Goal: Task Accomplishment & Management: Manage account settings

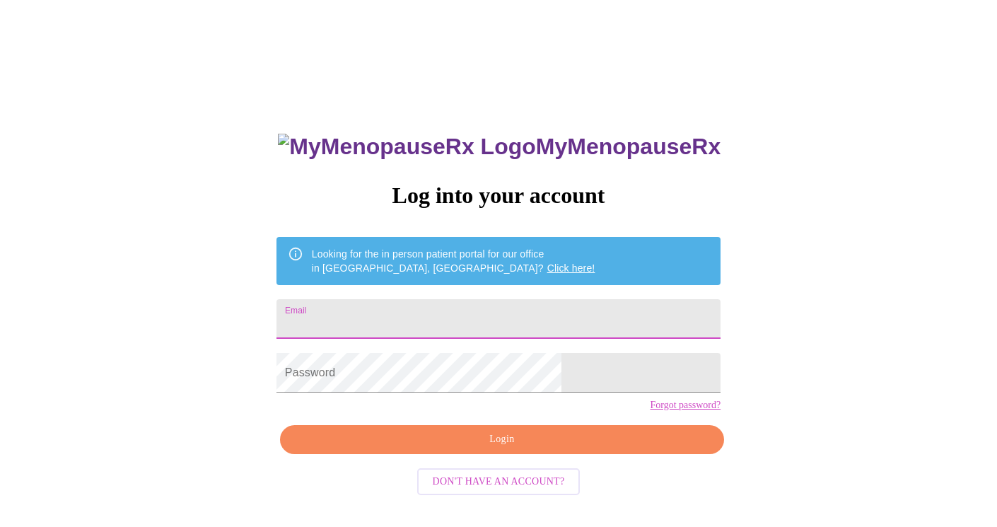
type input "[EMAIL_ADDRESS][DOMAIN_NAME]"
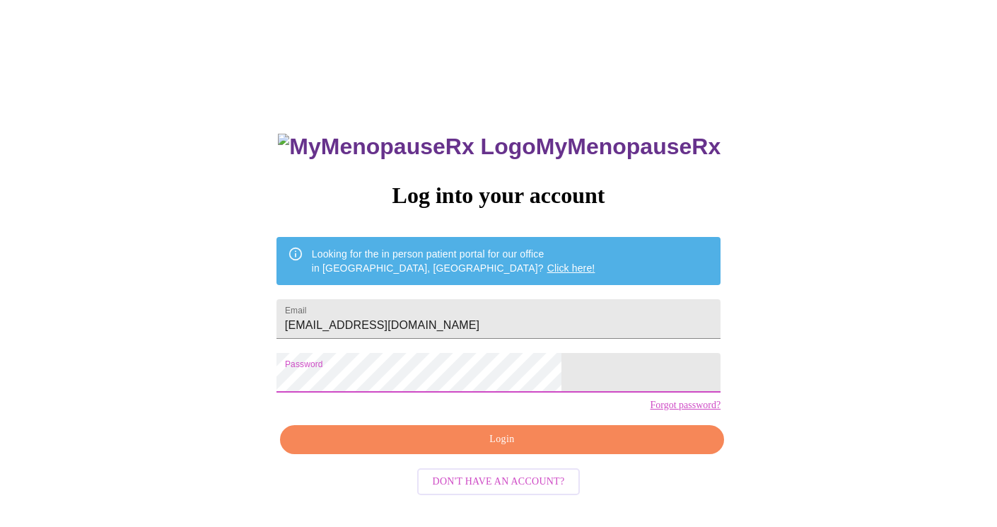
click at [488, 454] on button "Login" at bounding box center [502, 439] width 444 height 29
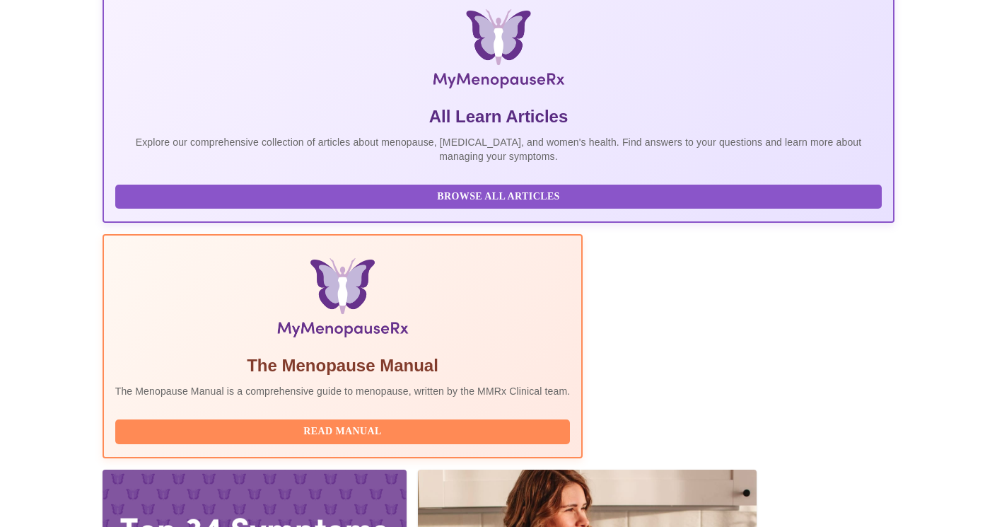
scroll to position [264, 0]
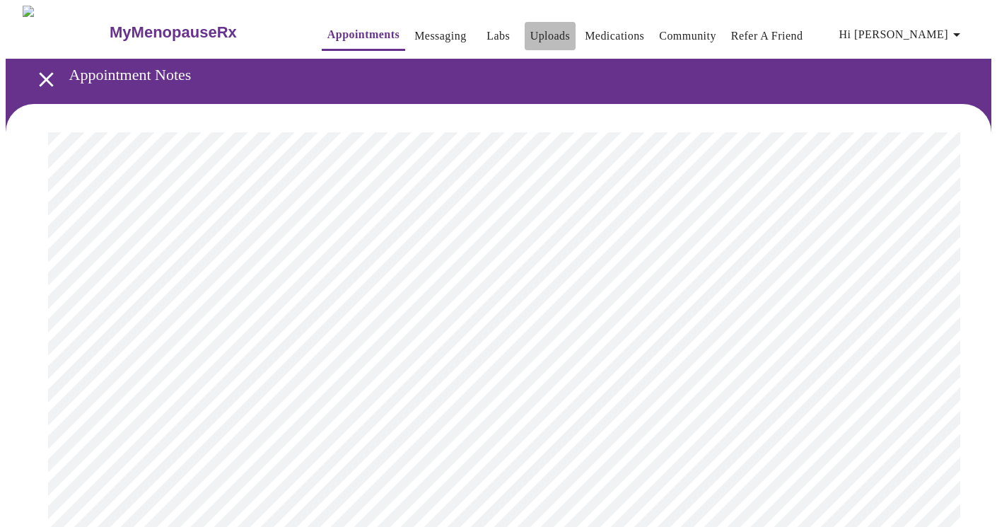
click at [530, 35] on link "Uploads" at bounding box center [550, 36] width 40 height 20
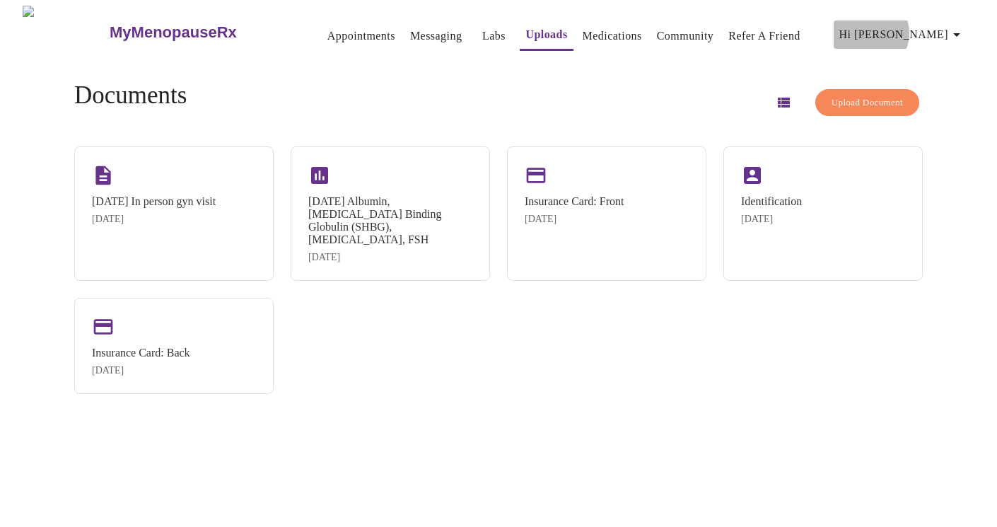
click at [943, 28] on span "Hi [PERSON_NAME]" at bounding box center [902, 35] width 126 height 20
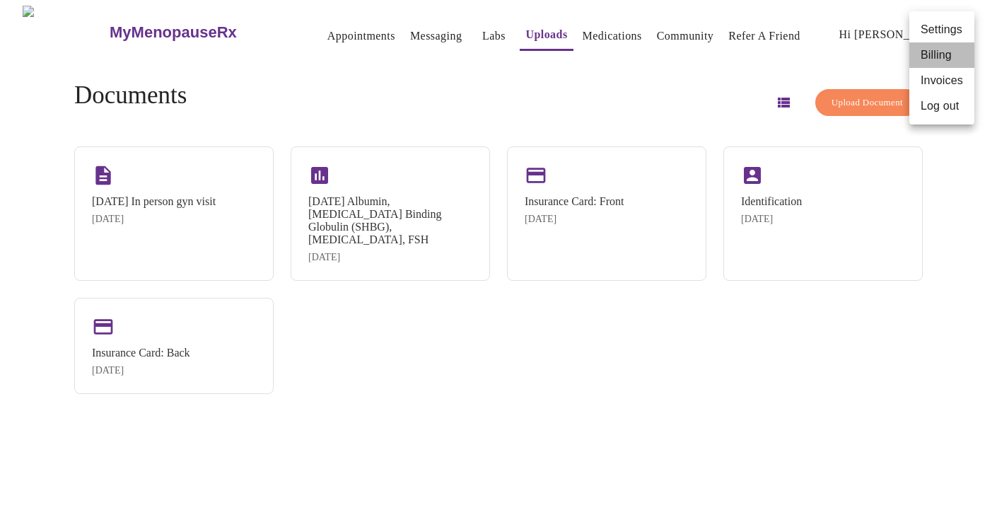
click at [930, 62] on li "Billing" at bounding box center [941, 54] width 65 height 25
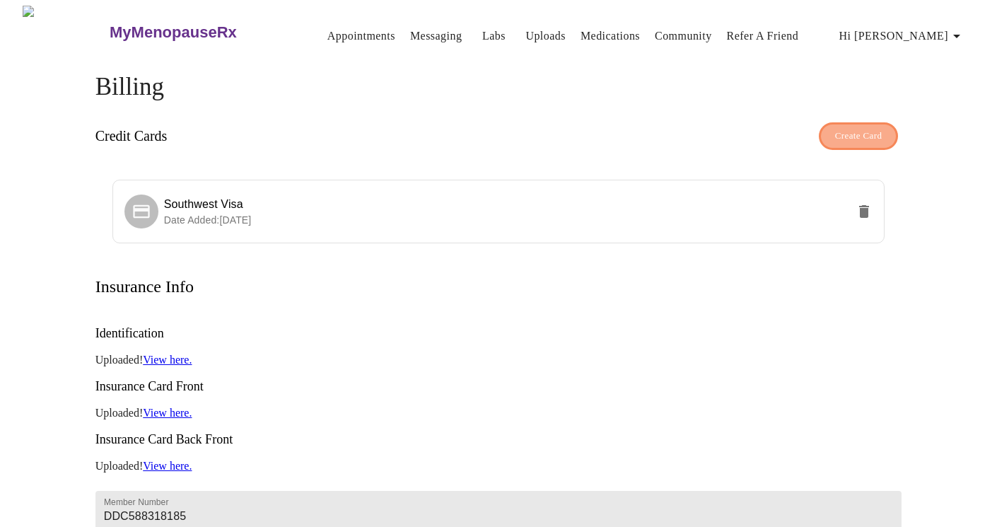
click at [850, 129] on span "Create Card" at bounding box center [858, 136] width 47 height 16
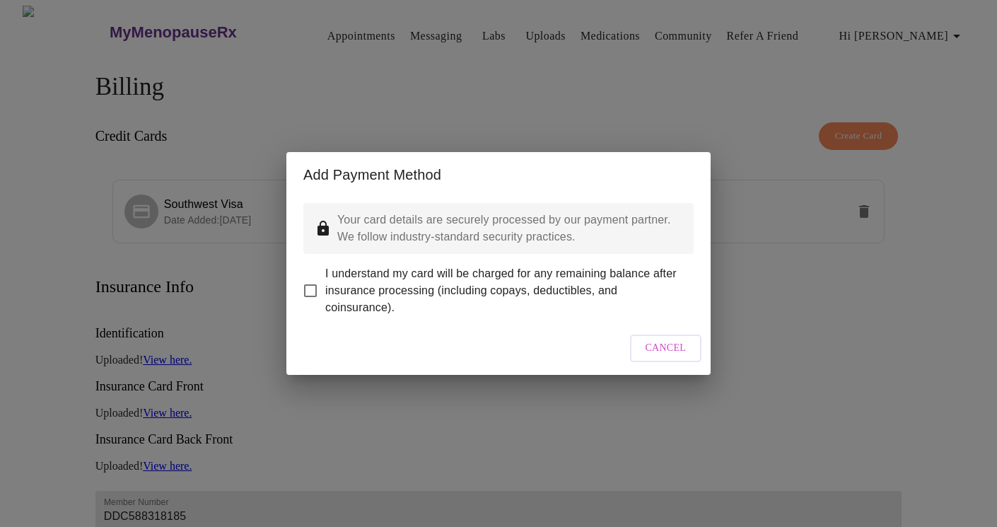
click at [308, 279] on input "I understand my card will be charged for any remaining balance after insurance …" at bounding box center [310, 291] width 30 height 30
checkbox input "true"
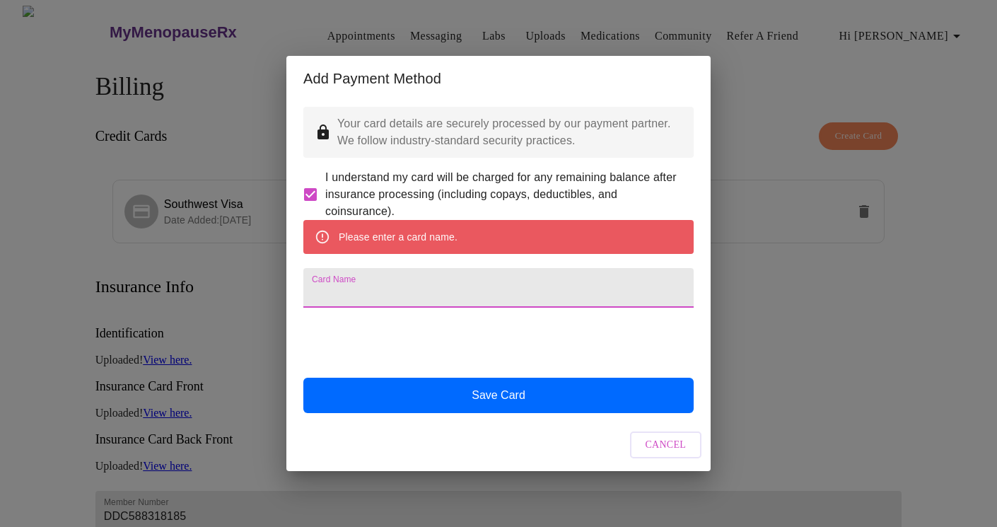
click at [441, 282] on input "Card Name" at bounding box center [498, 288] width 390 height 40
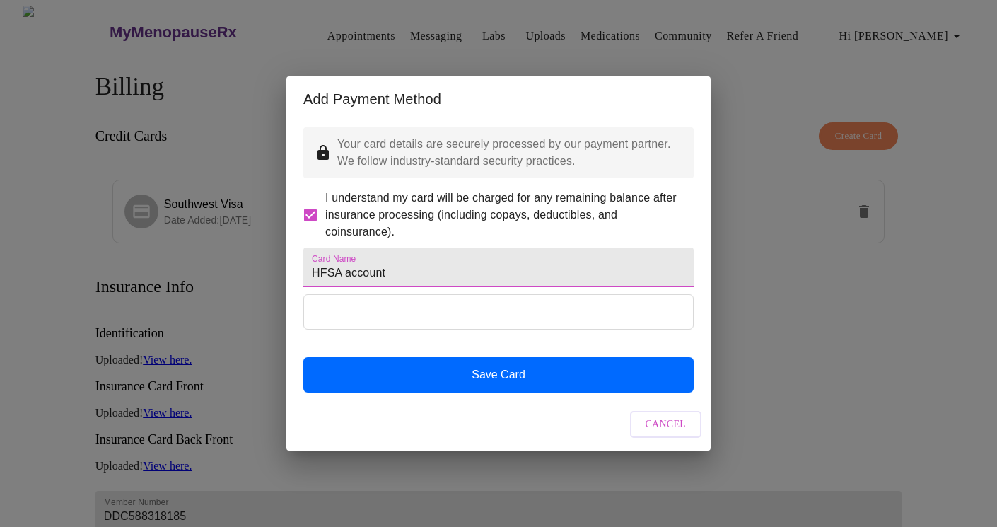
type input "HFSA account"
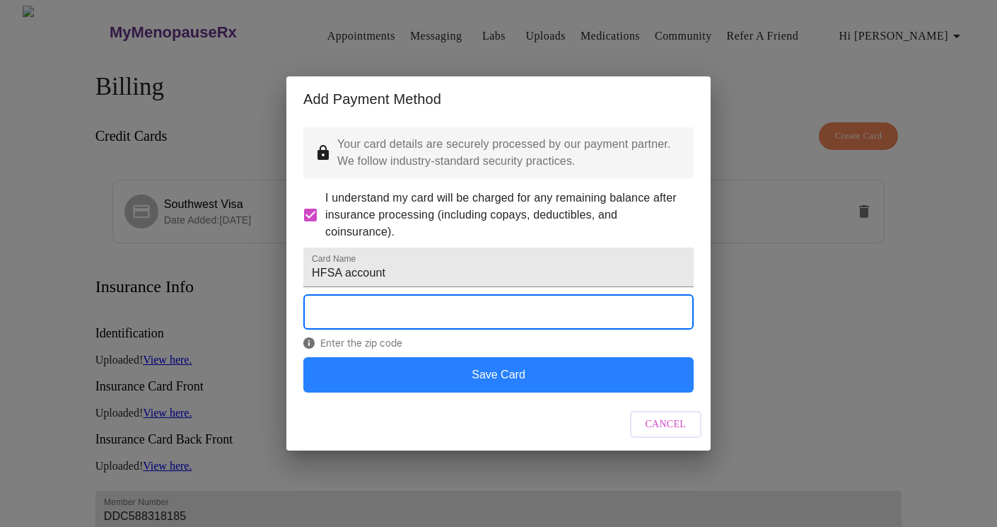
click at [498, 391] on button "Save Card" at bounding box center [498, 374] width 390 height 35
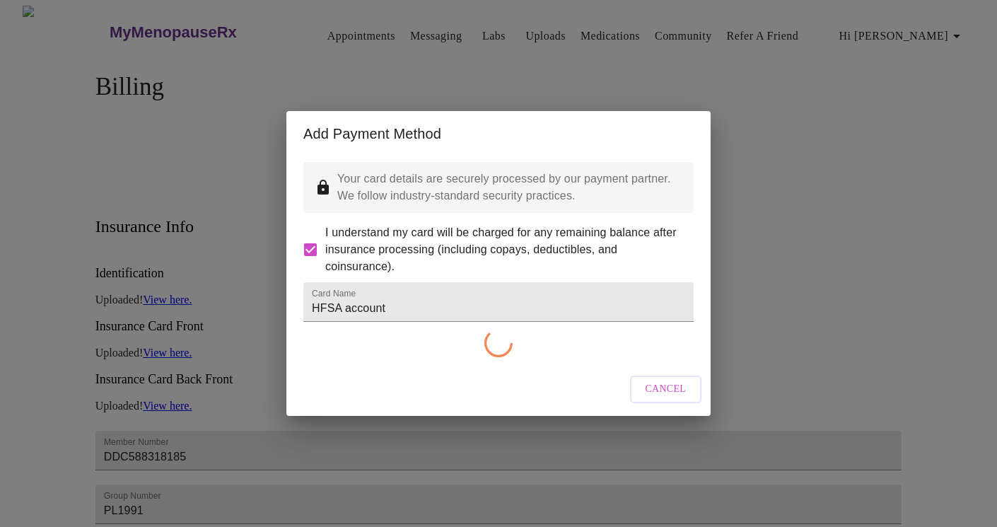
checkbox input "false"
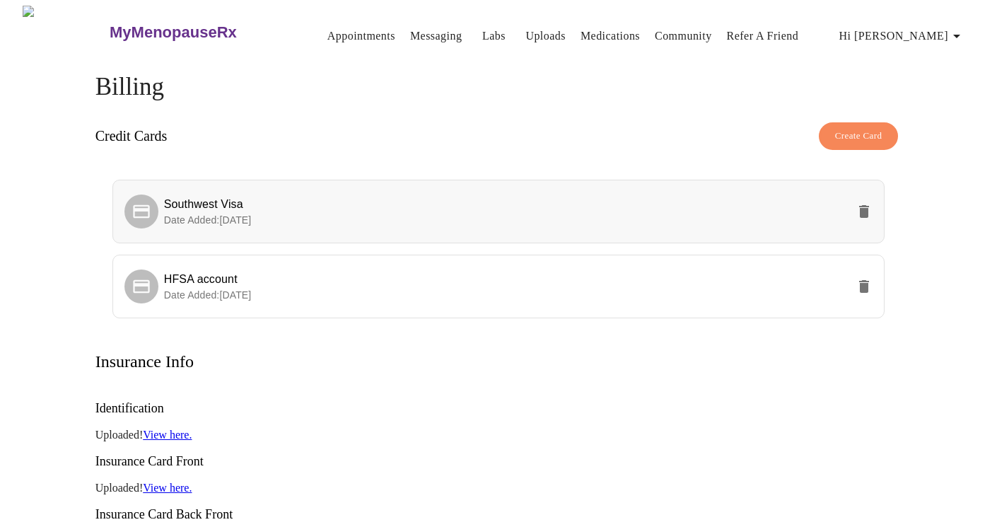
click at [861, 205] on icon "delete" at bounding box center [864, 211] width 10 height 13
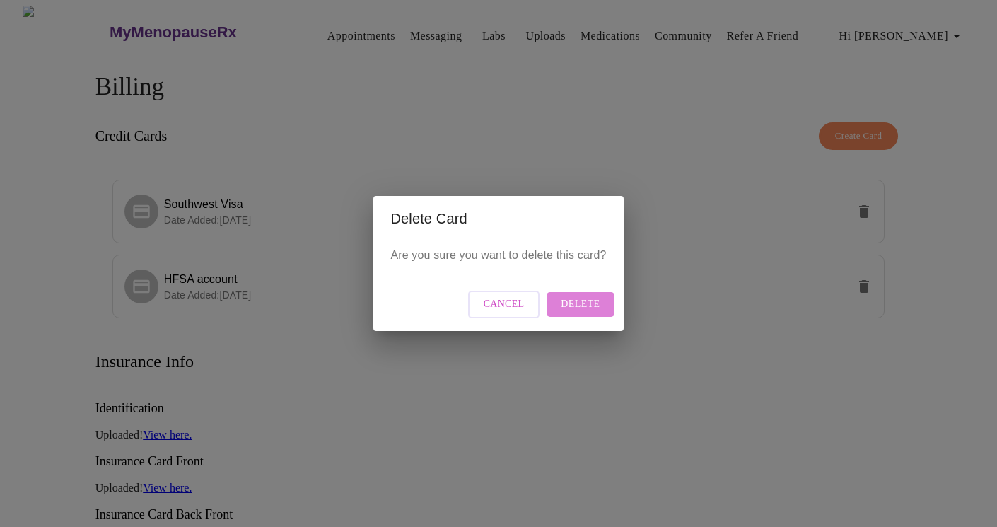
click at [585, 308] on span "Delete" at bounding box center [580, 304] width 39 height 18
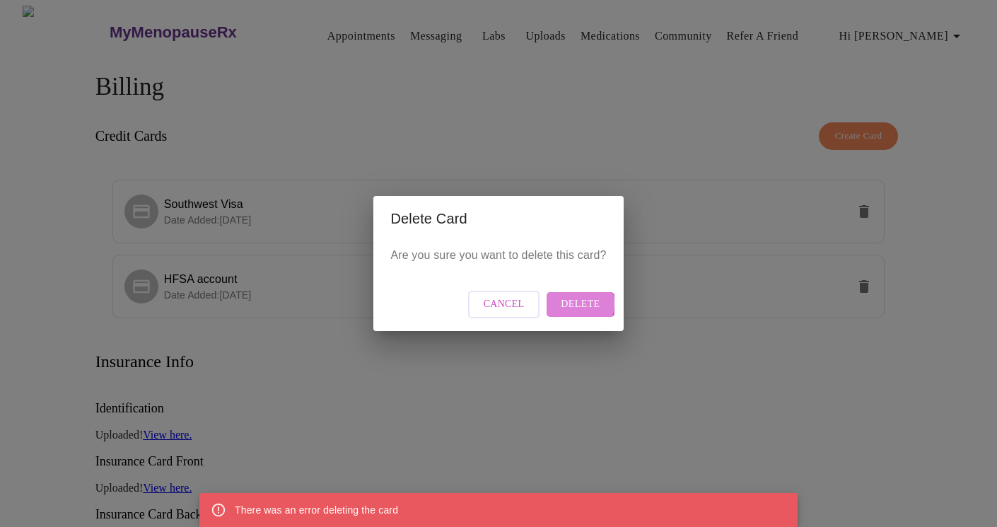
click at [572, 303] on span "Delete" at bounding box center [580, 304] width 39 height 18
click at [506, 310] on span "Cancel" at bounding box center [503, 304] width 41 height 18
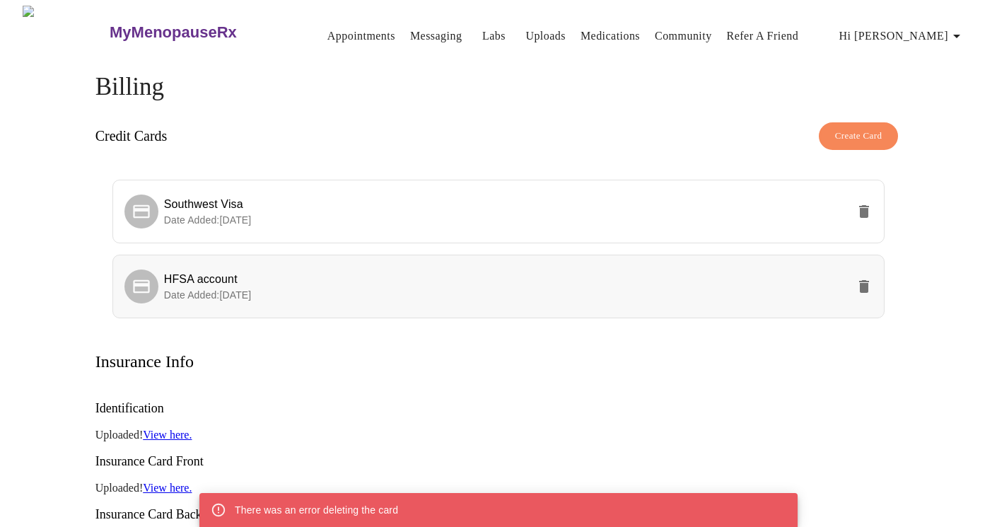
click at [657, 278] on span "HFSA account" at bounding box center [505, 279] width 683 height 17
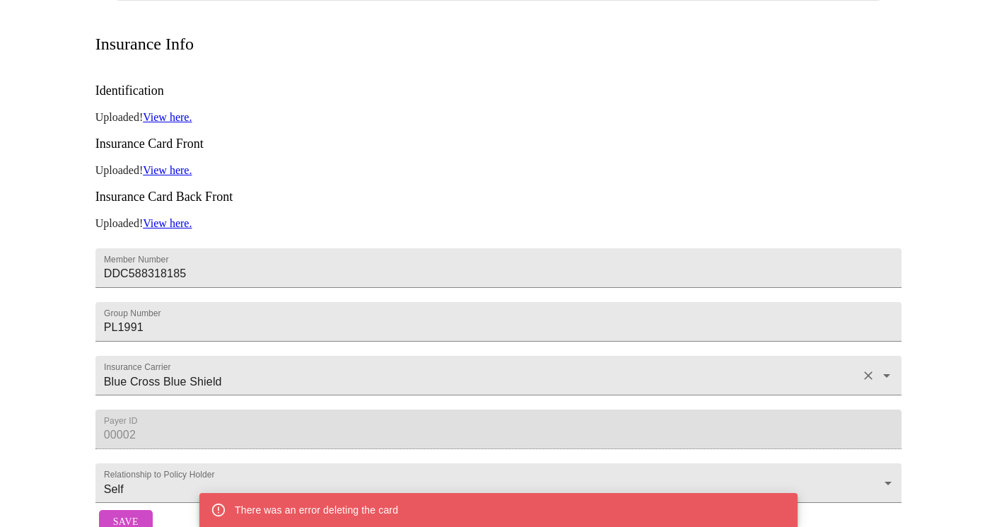
scroll to position [360, 0]
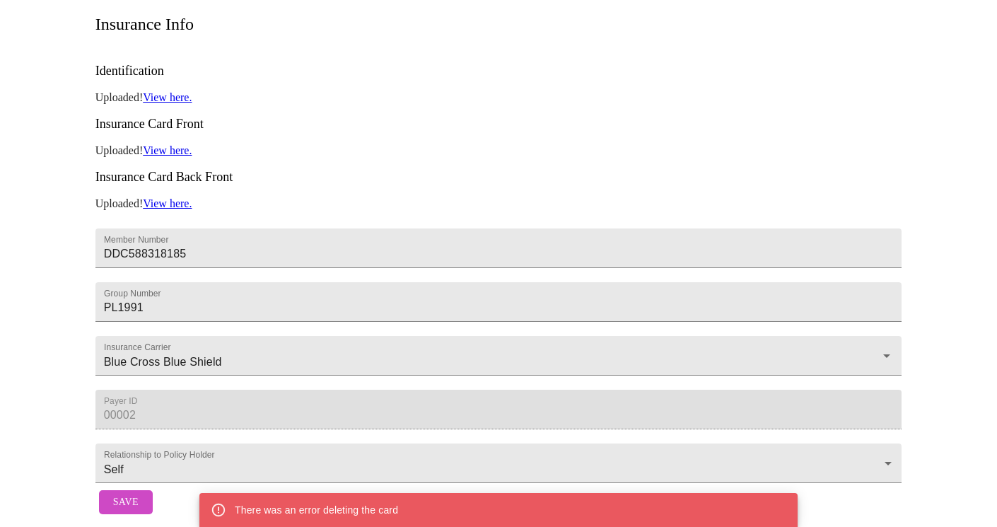
click at [119, 499] on span "Save" at bounding box center [125, 502] width 25 height 18
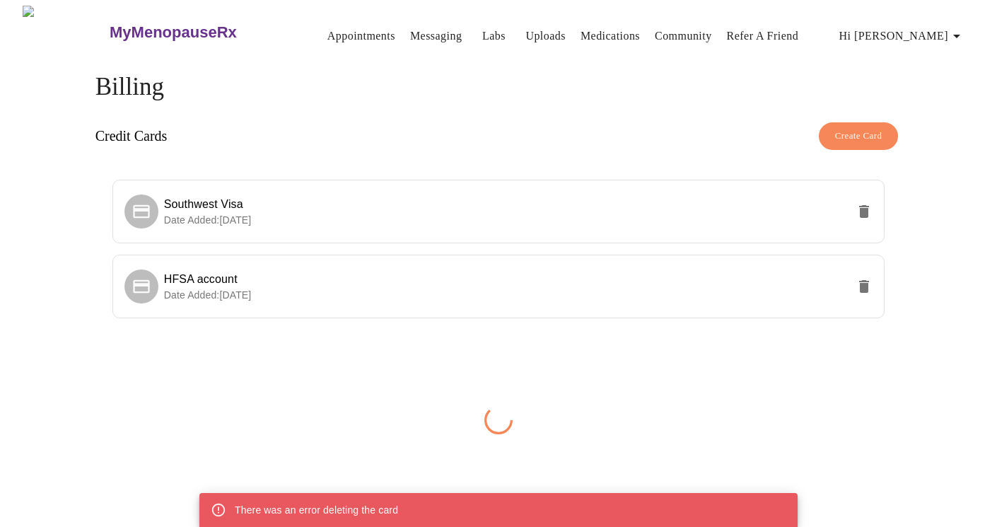
scroll to position [0, 0]
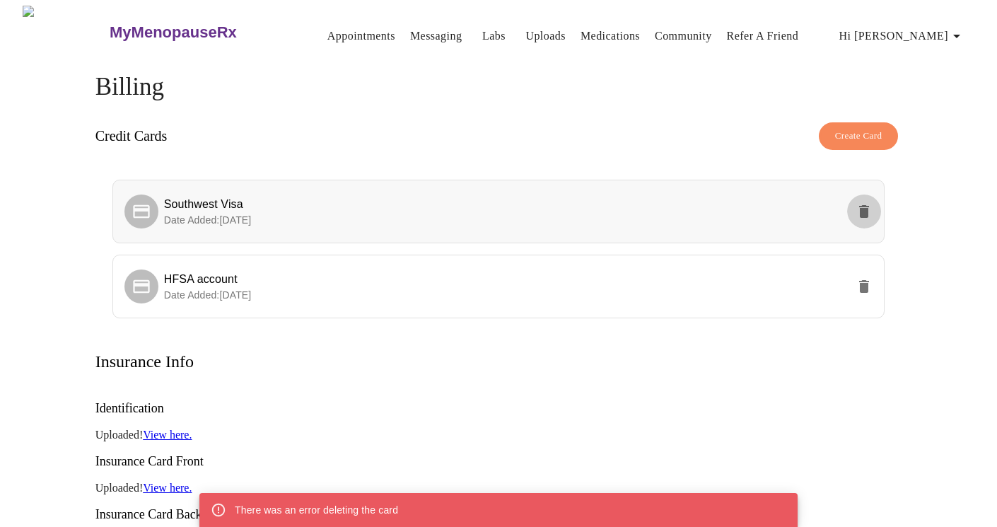
click at [874, 206] on button "delete" at bounding box center [864, 211] width 34 height 34
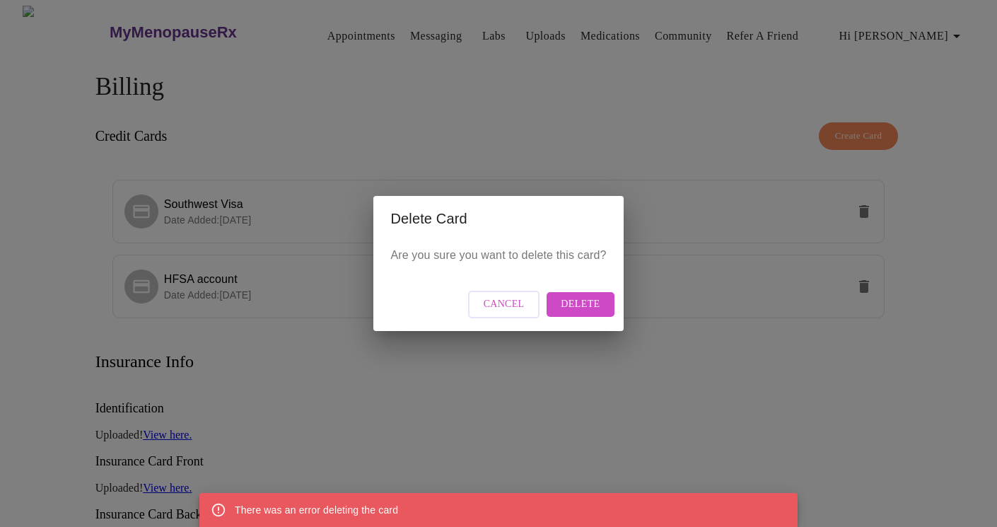
click at [575, 300] on span "Delete" at bounding box center [580, 304] width 39 height 18
click at [480, 315] on button "Cancel" at bounding box center [504, 305] width 72 height 28
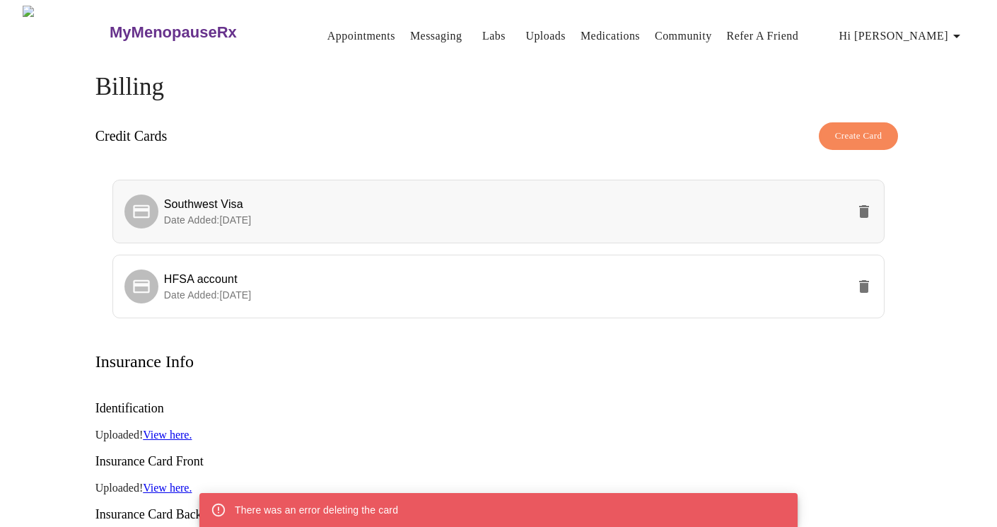
click at [209, 201] on span "Southwest Visa" at bounding box center [203, 204] width 79 height 12
click at [863, 203] on icon "delete" at bounding box center [863, 211] width 17 height 17
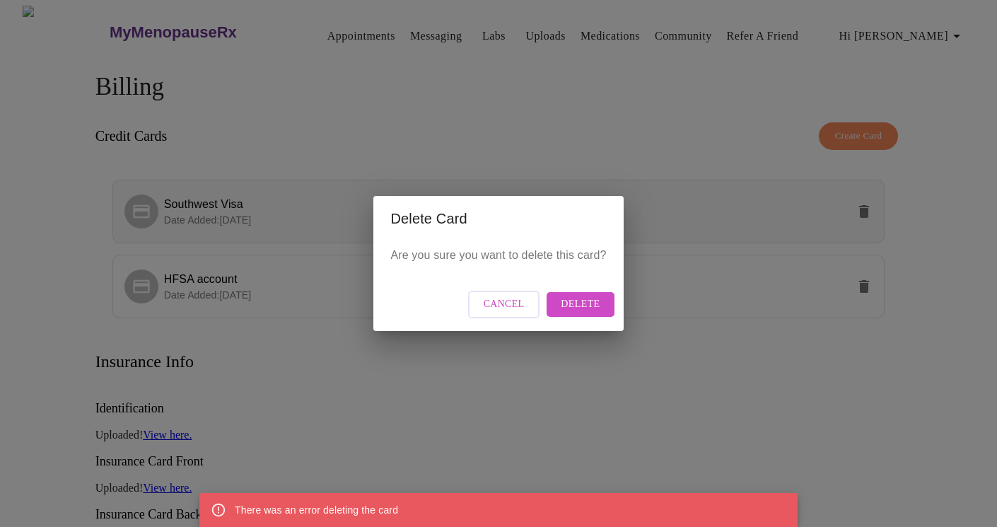
click at [863, 199] on div "Delete Card Are you sure you want to delete this card? Cancel Delete" at bounding box center [498, 263] width 997 height 527
click at [580, 300] on span "Delete" at bounding box center [580, 304] width 39 height 18
click at [515, 305] on span "Cancel" at bounding box center [503, 304] width 41 height 18
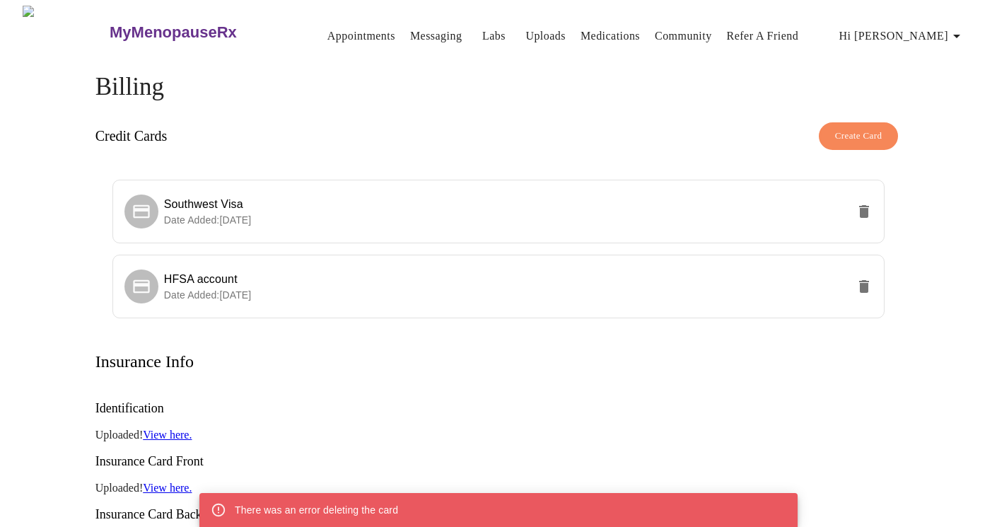
click at [410, 35] on link "Messaging" at bounding box center [436, 36] width 52 height 20
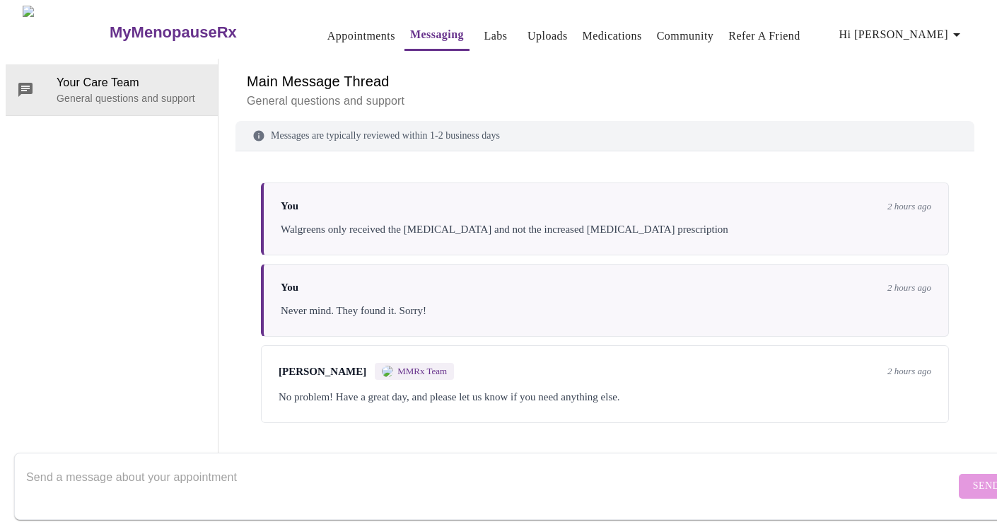
scroll to position [53, 0]
click at [555, 388] on div "No problem! Have a great day, and please let us know if you need anything else." at bounding box center [604, 396] width 652 height 17
click at [683, 463] on textarea "Send a message about your appointment" at bounding box center [490, 485] width 929 height 45
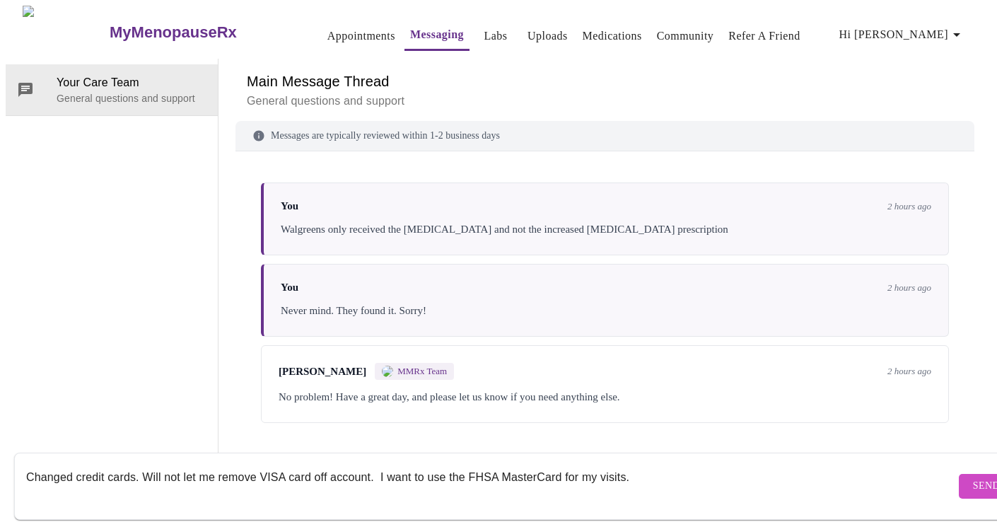
type textarea "Changed credit cards. Will not let me remove VISA card off account. I want to u…"
click at [973, 477] on span "Send" at bounding box center [986, 486] width 27 height 18
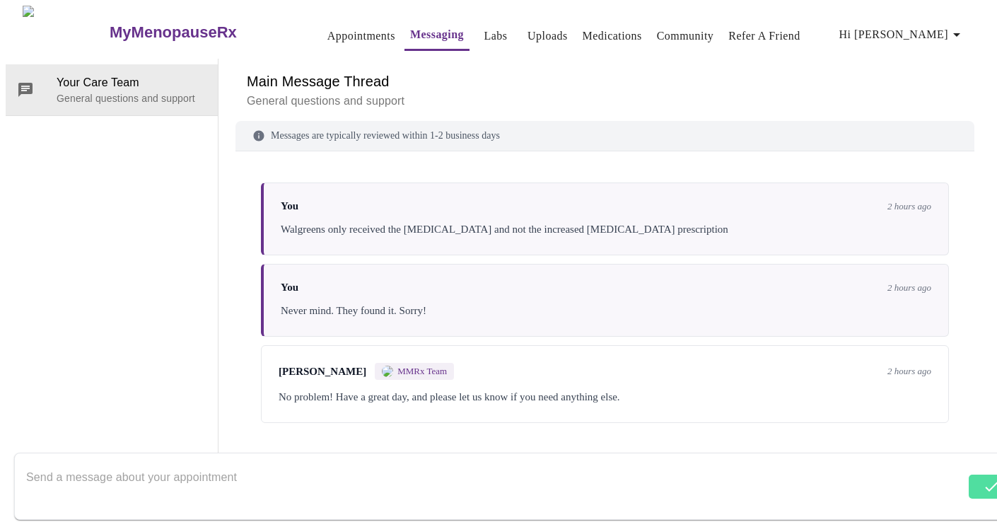
scroll to position [48, 0]
